Goal: Transaction & Acquisition: Purchase product/service

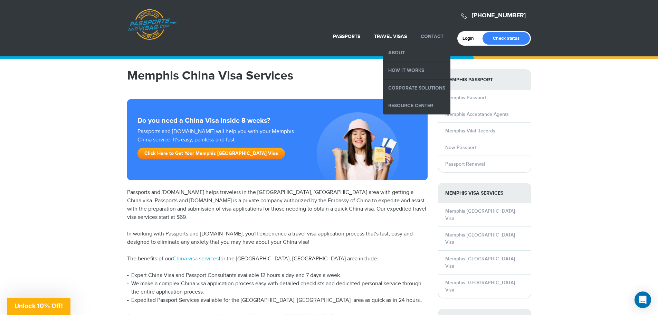
click at [436, 34] on link "Contact" at bounding box center [432, 36] width 23 height 6
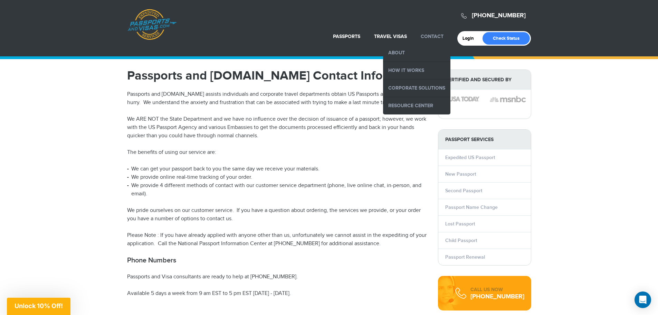
click at [436, 31] on li "Contact About How it Works Corporate Solutions Resource Center" at bounding box center [432, 36] width 37 height 15
click at [397, 48] on link "About" at bounding box center [416, 52] width 67 height 17
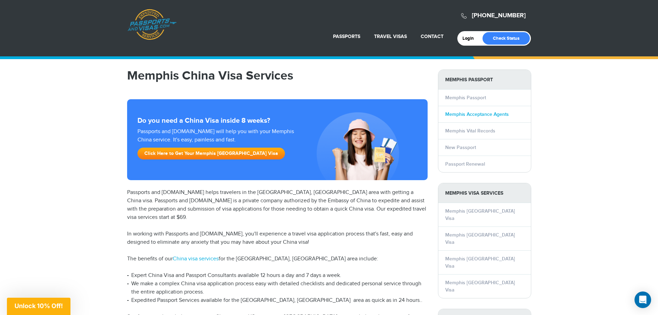
click at [477, 114] on link "Memphis Acceptance Agents" at bounding box center [477, 114] width 64 height 6
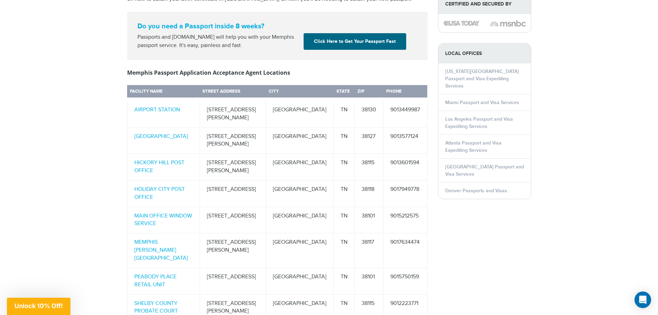
scroll to position [311, 0]
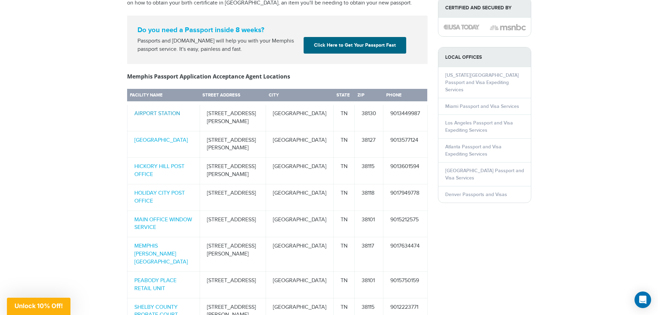
click at [166, 110] on link "AIRPORT STATION" at bounding box center [157, 113] width 46 height 7
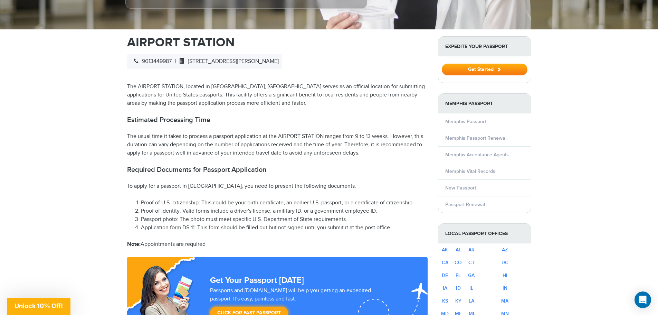
scroll to position [138, 0]
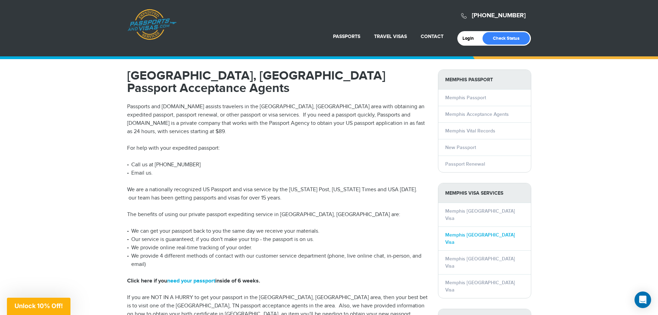
click at [478, 232] on link "Memphis China Visa" at bounding box center [480, 238] width 70 height 13
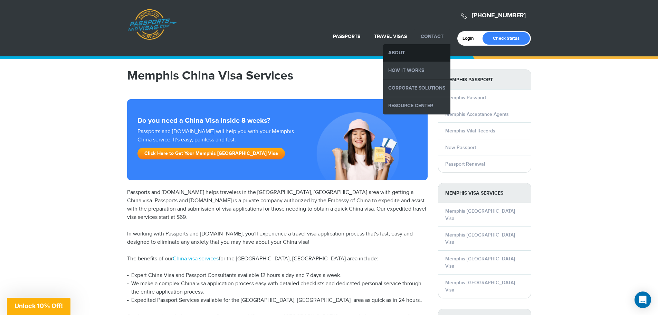
click at [400, 50] on link "About" at bounding box center [416, 52] width 67 height 17
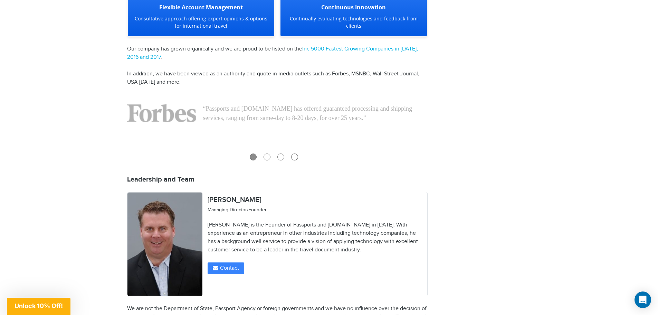
scroll to position [794, 0]
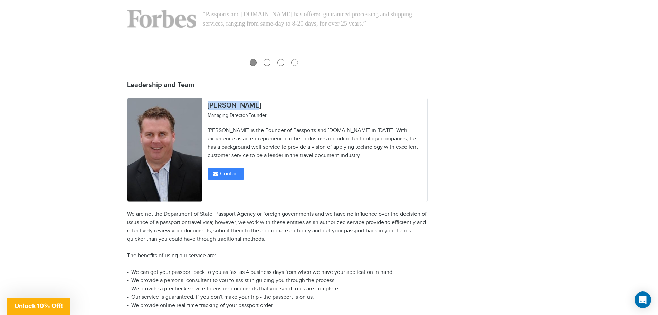
drag, startPoint x: 252, startPoint y: 97, endPoint x: 206, endPoint y: 90, distance: 46.2
click at [206, 98] on div "[PERSON_NAME] Managing Director/Founder [PERSON_NAME] is the Founder of Passpor…" at bounding box center [314, 140] width 225 height 85
copy h2 "[PERSON_NAME]"
click at [415, 242] on p "We are not the Department of State, Passport Agency or foreign governments and …" at bounding box center [277, 235] width 300 height 50
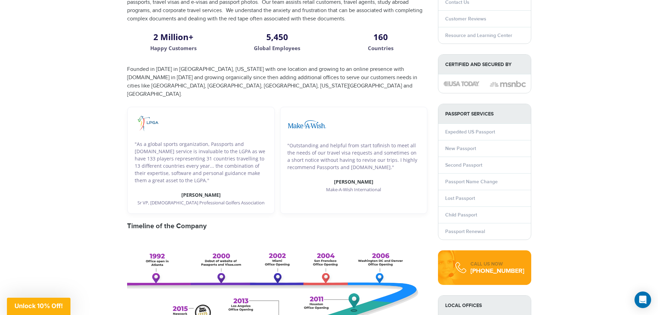
scroll to position [0, 0]
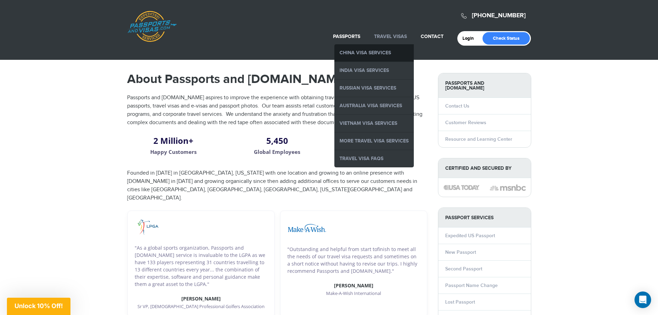
click at [385, 51] on link "China Visa Services" at bounding box center [373, 52] width 79 height 17
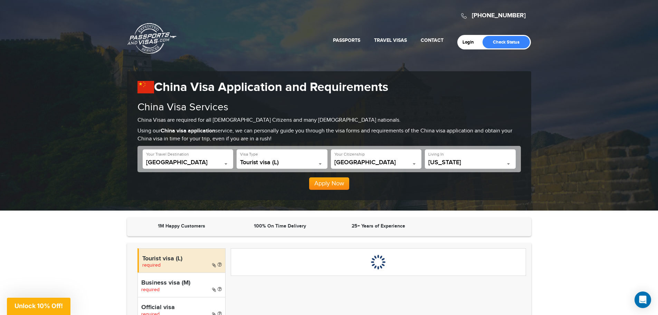
click at [315, 162] on span "Tourist visa (L)" at bounding box center [282, 162] width 84 height 7
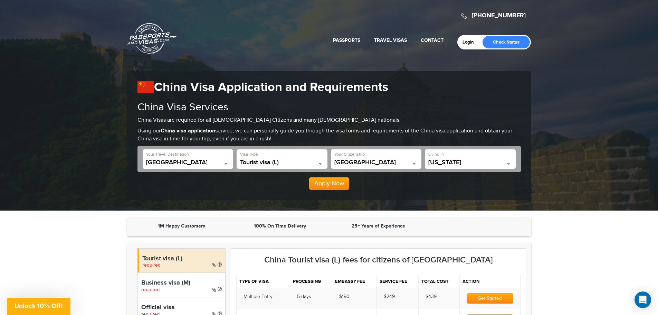
click at [316, 162] on span "Tourist visa (L)" at bounding box center [282, 162] width 84 height 7
click at [469, 178] on div "Apply Now" at bounding box center [328, 181] width 383 height 18
click at [495, 160] on span "[US_STATE]" at bounding box center [470, 162] width 84 height 7
type input "*"
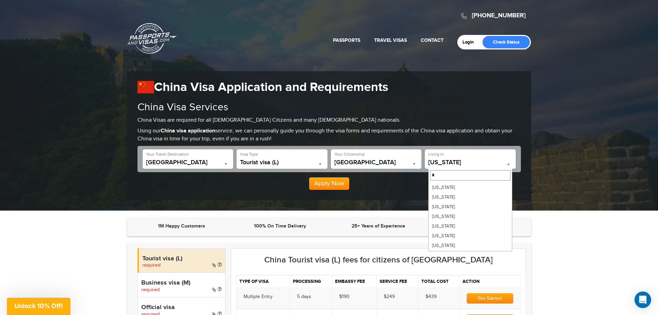
scroll to position [69, 0]
type input "*"
select select "**"
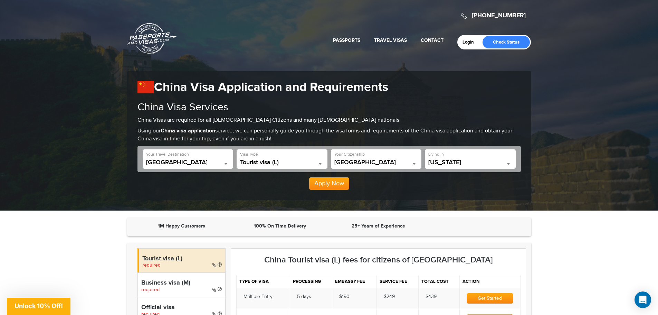
click at [335, 183] on button "Apply Now" at bounding box center [329, 183] width 40 height 12
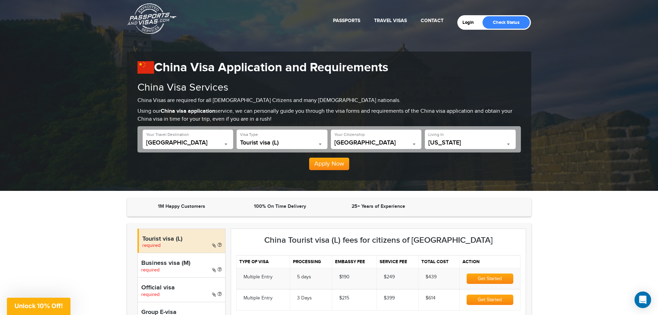
scroll to position [70, 0]
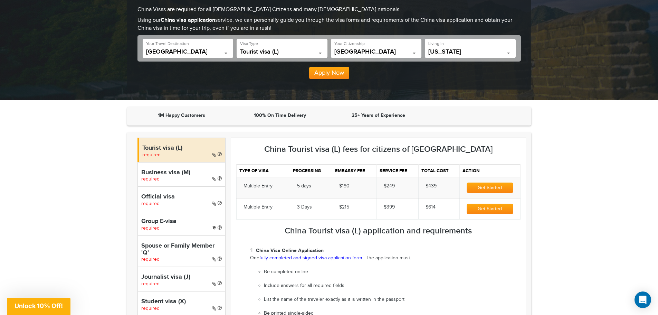
scroll to position [173, 0]
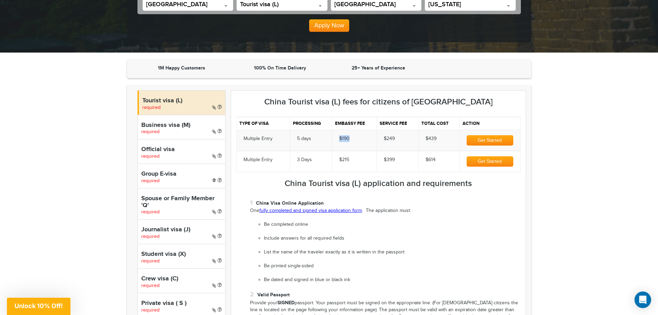
drag, startPoint x: 340, startPoint y: 124, endPoint x: 352, endPoint y: 124, distance: 12.1
click at [352, 130] on td "$190" at bounding box center [354, 140] width 45 height 21
drag, startPoint x: 386, startPoint y: 123, endPoint x: 396, endPoint y: 123, distance: 10.4
click at [396, 130] on td "$249" at bounding box center [398, 140] width 42 height 21
click at [404, 151] on td "$399" at bounding box center [398, 161] width 42 height 21
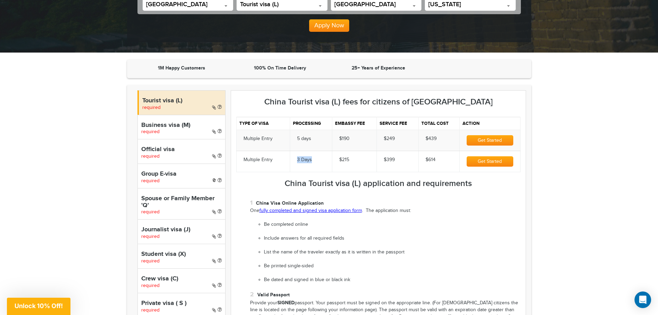
drag, startPoint x: 297, startPoint y: 144, endPoint x: 328, endPoint y: 144, distance: 31.1
click at [328, 151] on td "3 Days" at bounding box center [311, 161] width 42 height 21
click at [401, 151] on td "$399" at bounding box center [398, 161] width 42 height 21
click at [494, 156] on button "Get Started" at bounding box center [490, 161] width 46 height 10
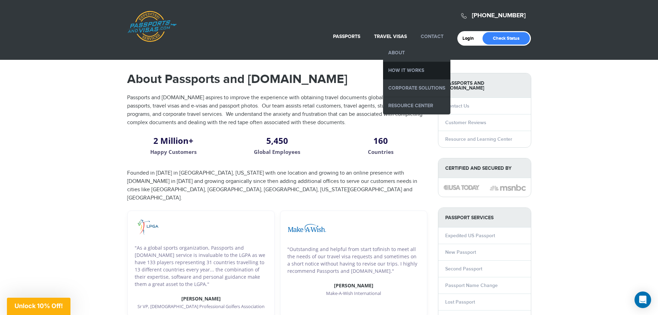
click at [412, 69] on link "How it Works" at bounding box center [416, 70] width 67 height 17
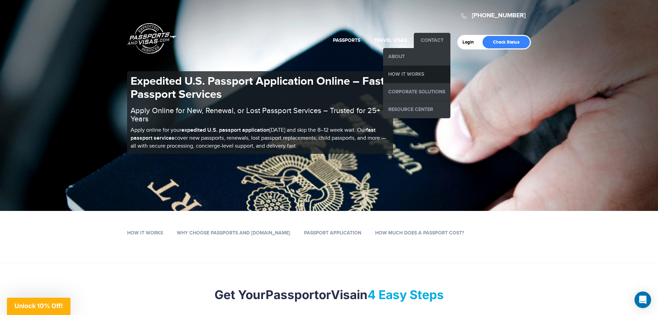
click at [416, 75] on link "How it Works" at bounding box center [416, 74] width 67 height 17
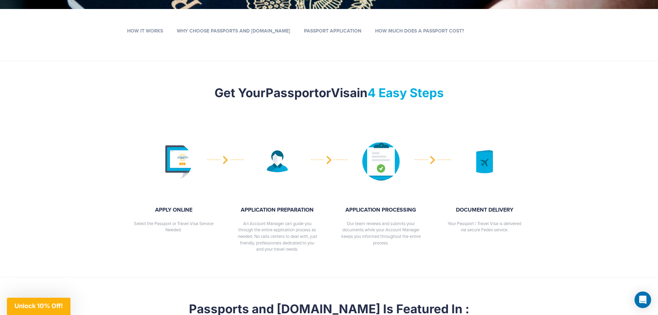
scroll to position [242, 0]
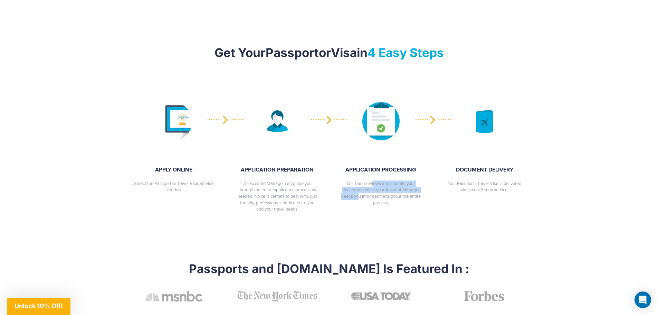
drag, startPoint x: 348, startPoint y: 182, endPoint x: 413, endPoint y: 187, distance: 65.5
click at [413, 187] on p "Our team reviews and submits your documents while your Account Manager keeps yo…" at bounding box center [380, 193] width 79 height 26
click at [439, 223] on section "Get Your Passport or Visa in 4 Easy Steps APPLY ONLINE Select the Passport or T…" at bounding box center [329, 128] width 658 height 215
drag, startPoint x: 356, startPoint y: 196, endPoint x: 411, endPoint y: 205, distance: 56.3
click at [411, 204] on p "Our team reviews and submits your documents while your Account Manager keeps yo…" at bounding box center [380, 193] width 79 height 26
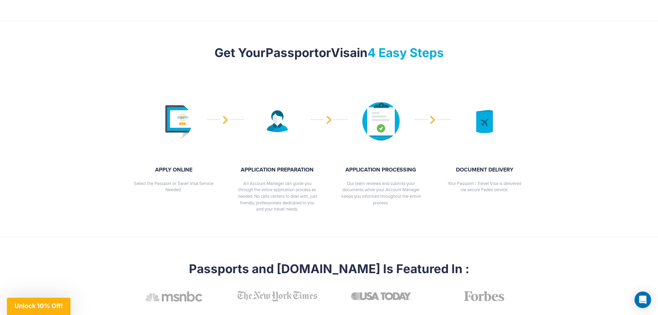
click at [412, 222] on section "Get Your Passport or Visa in 4 Easy Steps APPLY ONLINE Select the Passport or T…" at bounding box center [329, 128] width 658 height 215
drag, startPoint x: 395, startPoint y: 201, endPoint x: 389, endPoint y: 198, distance: 7.0
click at [343, 168] on div "APPLICATION PROCESSING Our team reviews and submits your documents while your A…" at bounding box center [380, 186] width 79 height 40
click at [479, 223] on section "Get Your Passport or Visa in 4 Easy Steps APPLY ONLINE Select the Passport or T…" at bounding box center [329, 128] width 658 height 215
drag, startPoint x: 449, startPoint y: 181, endPoint x: 514, endPoint y: 193, distance: 65.6
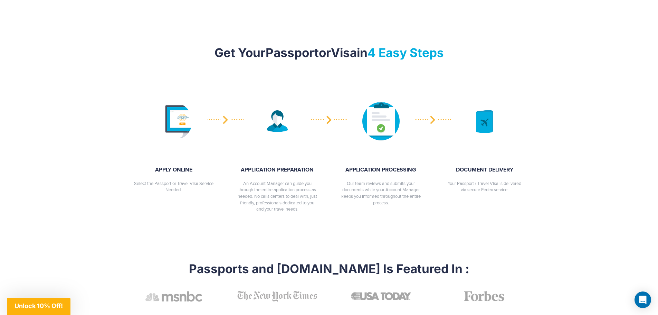
click at [514, 193] on div "APPLY ONLINE Select the Passport or Travel Visa Service Needed. APPLICATION PRE…" at bounding box center [329, 143] width 414 height 139
click at [518, 222] on section "Get Your Passport or Visa in 4 Easy Steps APPLY ONLINE Select the Passport or T…" at bounding box center [329, 128] width 658 height 215
drag, startPoint x: 516, startPoint y: 195, endPoint x: 446, endPoint y: 169, distance: 74.3
click at [446, 169] on div "APPLY ONLINE Select the Passport or Travel Visa Service Needed. APPLICATION PRE…" at bounding box center [329, 143] width 414 height 139
click at [531, 230] on section "Get Your Passport or Visa in 4 Easy Steps APPLY ONLINE Select the Passport or T…" at bounding box center [329, 128] width 658 height 215
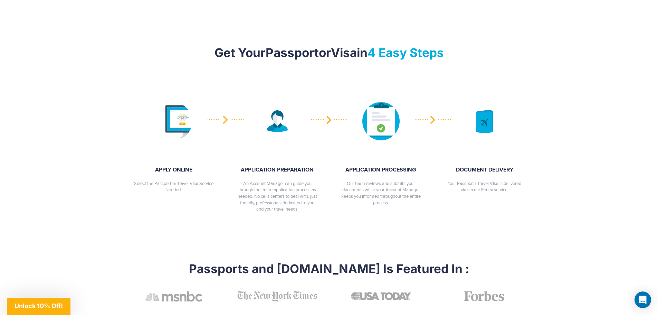
click at [521, 197] on div "APPLY ONLINE Select the Passport or Travel Visa Service Needed. APPLICATION PRE…" at bounding box center [329, 143] width 414 height 139
click at [490, 175] on div "DOCUMENT DELIVERY Your Passport / Travel Visa is delivered via secure Fedex ser…" at bounding box center [484, 179] width 79 height 27
click at [492, 226] on section "Get Your Passport or Visa in 4 Easy Steps APPLY ONLINE Select the Passport or T…" at bounding box center [329, 128] width 658 height 215
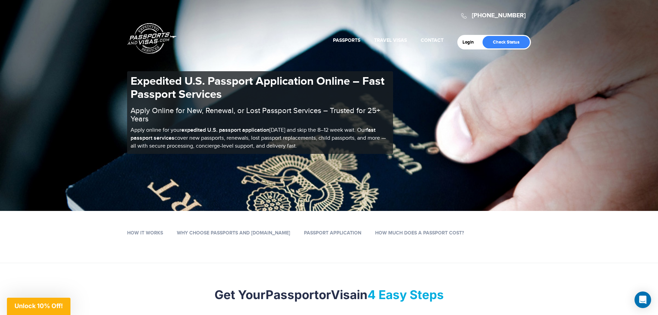
scroll to position [138, 0]
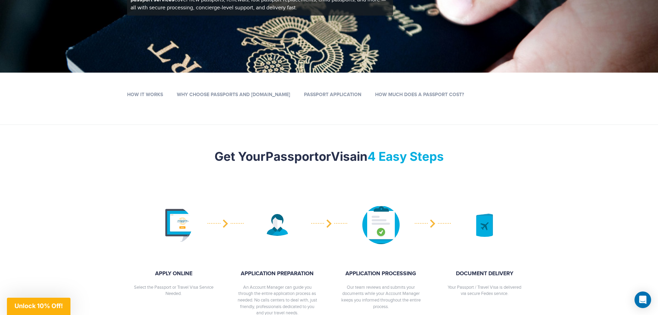
click at [415, 90] on li "How Much Does a Passport Cost?" at bounding box center [419, 95] width 89 height 18
click at [314, 93] on link "Passport Application" at bounding box center [332, 95] width 57 height 6
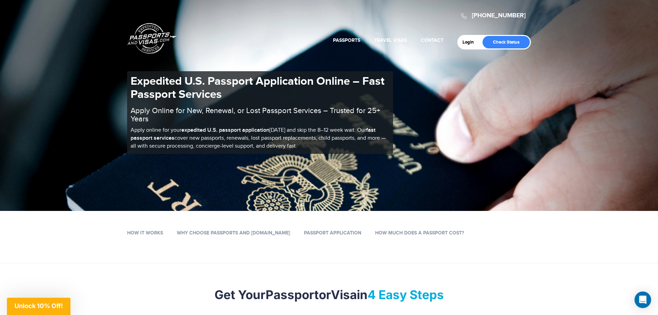
scroll to position [138, 0]
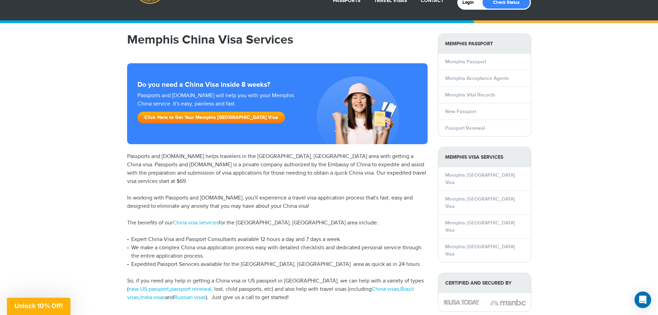
scroll to position [35, 0]
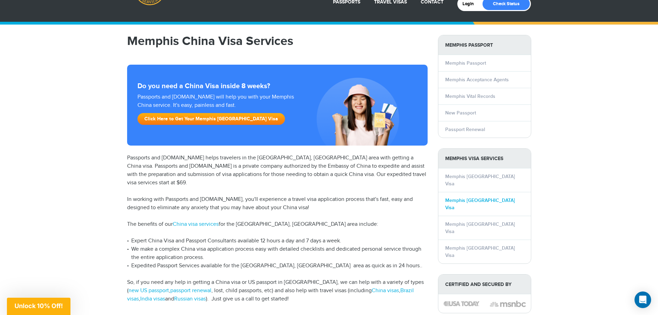
click at [472, 197] on link "Memphis China Visa" at bounding box center [480, 203] width 70 height 13
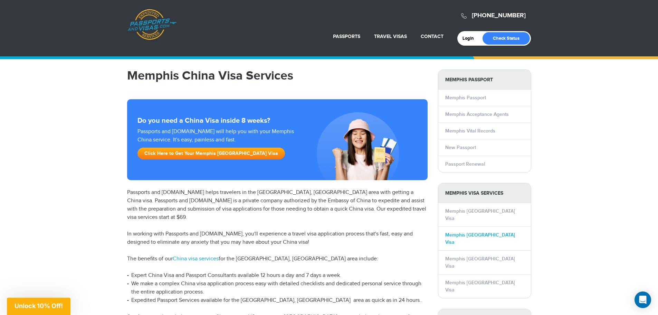
click at [476, 232] on link "Memphis [GEOGRAPHIC_DATA] Visa" at bounding box center [480, 238] width 70 height 13
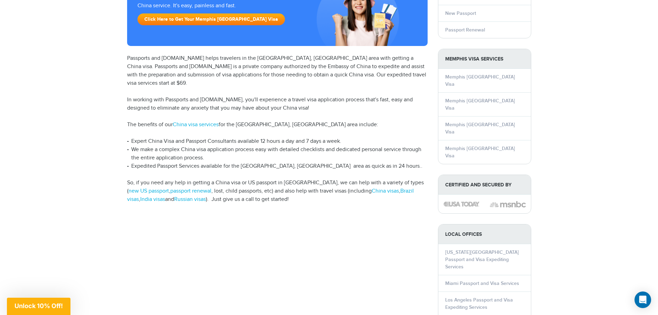
scroll to position [138, 0]
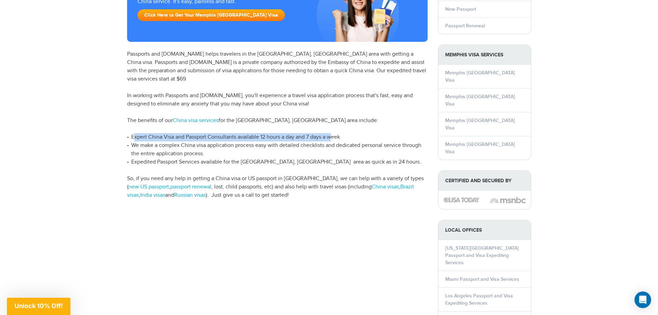
drag, startPoint x: 133, startPoint y: 127, endPoint x: 334, endPoint y: 126, distance: 201.0
click at [334, 133] on li "Expert China Visa and Passport Consultants available 12 hours a day and 7 days …" at bounding box center [277, 137] width 300 height 8
click at [327, 158] on li "Expedited Passport Services available for the [GEOGRAPHIC_DATA], [GEOGRAPHIC_DA…" at bounding box center [277, 162] width 300 height 8
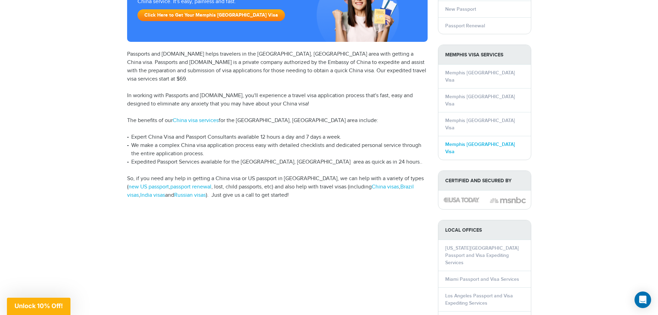
click at [471, 141] on link "Memphis India Visa" at bounding box center [480, 147] width 70 height 13
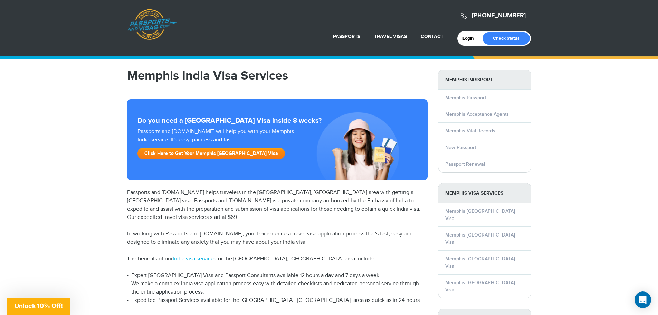
click at [184, 149] on link "Click Here to Get Your Memphis [GEOGRAPHIC_DATA] Visa" at bounding box center [210, 153] width 147 height 12
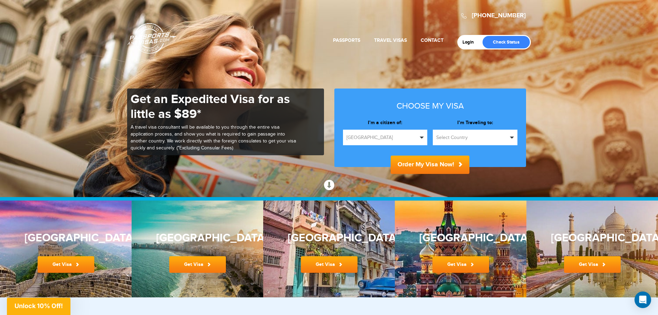
click at [501, 139] on span "Select Country" at bounding box center [471, 137] width 71 height 7
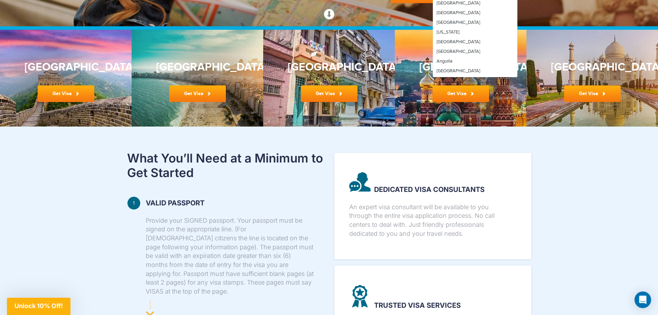
scroll to position [173, 0]
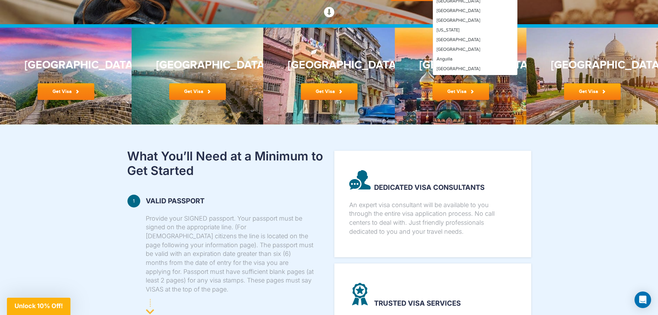
click at [60, 88] on link "Get Visa" at bounding box center [66, 91] width 57 height 17
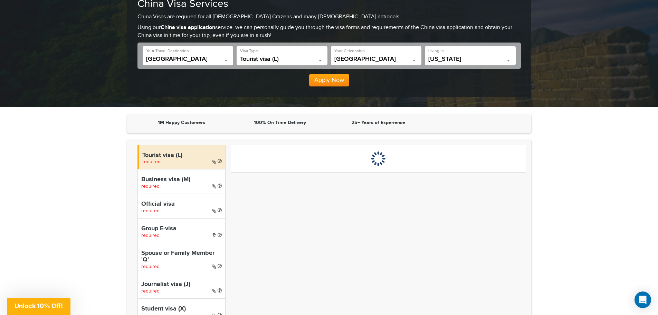
scroll to position [104, 0]
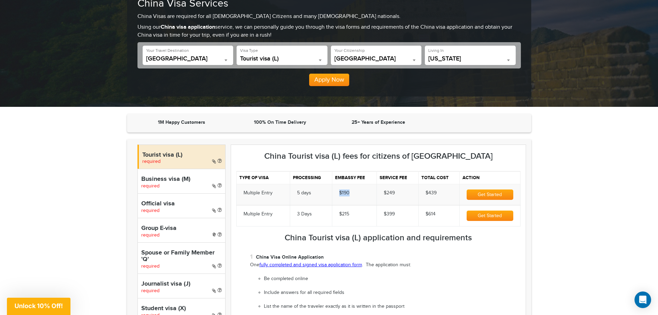
drag, startPoint x: 355, startPoint y: 191, endPoint x: 341, endPoint y: 190, distance: 14.5
click at [341, 190] on td "$190" at bounding box center [354, 194] width 45 height 21
drag, startPoint x: 351, startPoint y: 213, endPoint x: 338, endPoint y: 213, distance: 13.5
click at [338, 213] on td "$215" at bounding box center [354, 215] width 45 height 21
click at [376, 222] on td "$215" at bounding box center [354, 215] width 45 height 21
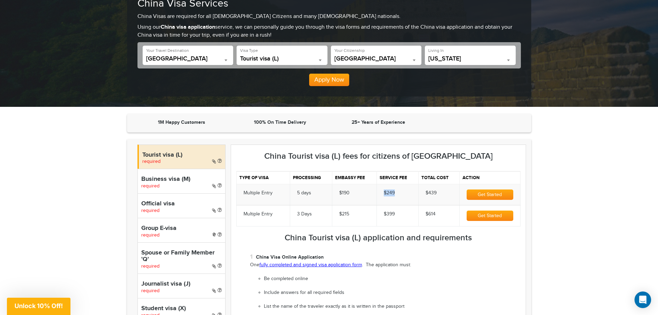
drag, startPoint x: 402, startPoint y: 192, endPoint x: 383, endPoint y: 191, distance: 19.0
click at [383, 191] on td "$249" at bounding box center [398, 194] width 42 height 21
click at [408, 203] on td "$249" at bounding box center [398, 194] width 42 height 21
drag, startPoint x: 397, startPoint y: 213, endPoint x: 384, endPoint y: 213, distance: 13.5
click at [384, 213] on td "$399" at bounding box center [398, 215] width 42 height 21
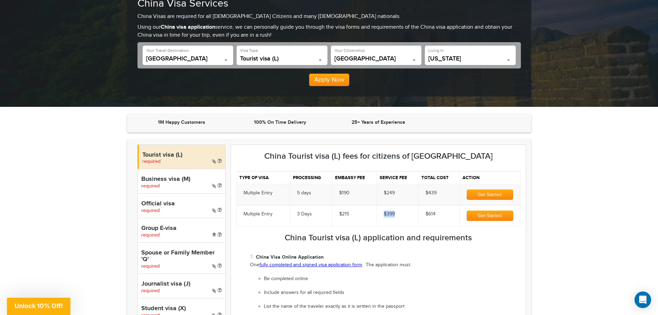
click at [404, 221] on td "$399" at bounding box center [398, 215] width 42 height 21
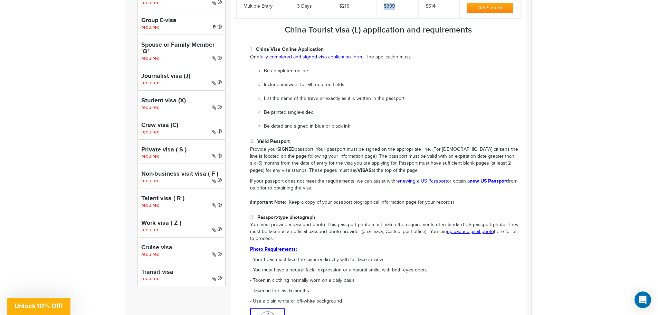
scroll to position [311, 0]
click at [323, 56] on link "fully completed and signed visa application form" at bounding box center [310, 58] width 103 height 6
